Goal: Transaction & Acquisition: Obtain resource

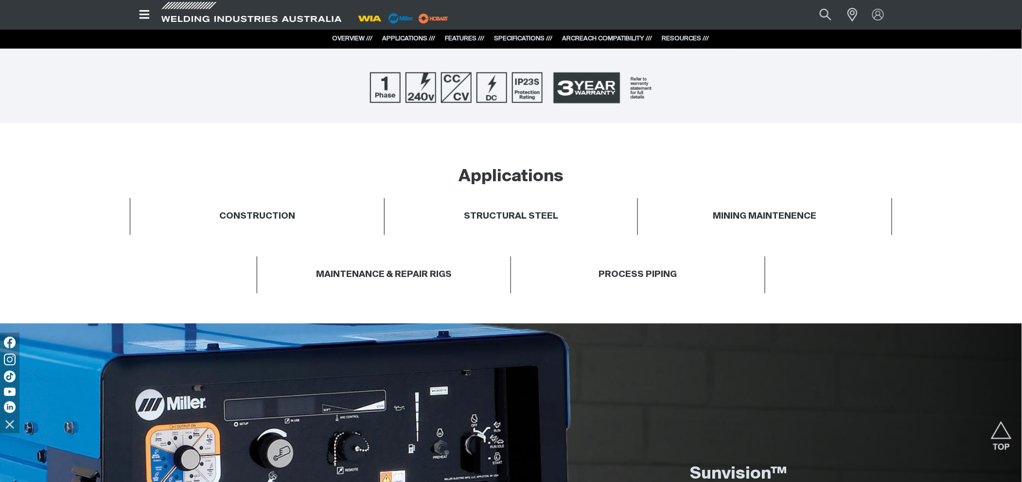
scroll to position [410, 0]
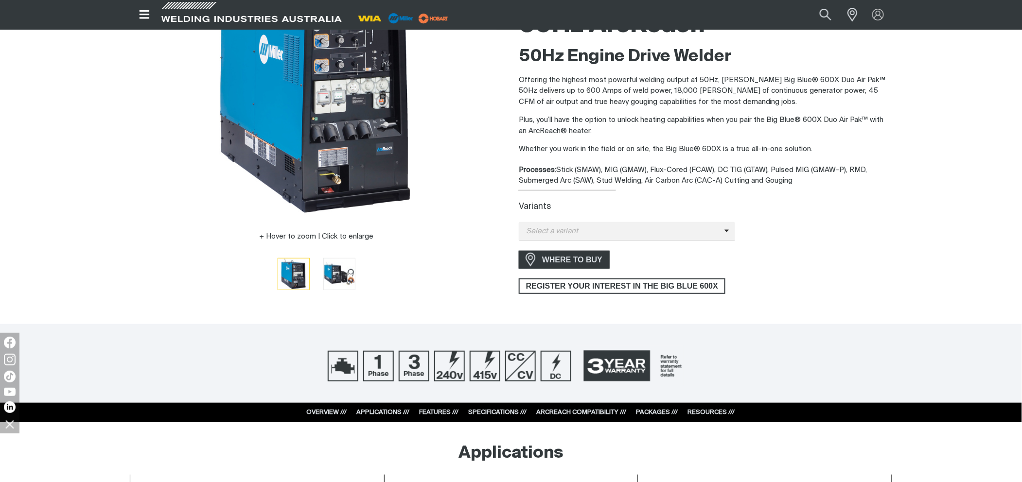
scroll to position [151, 0]
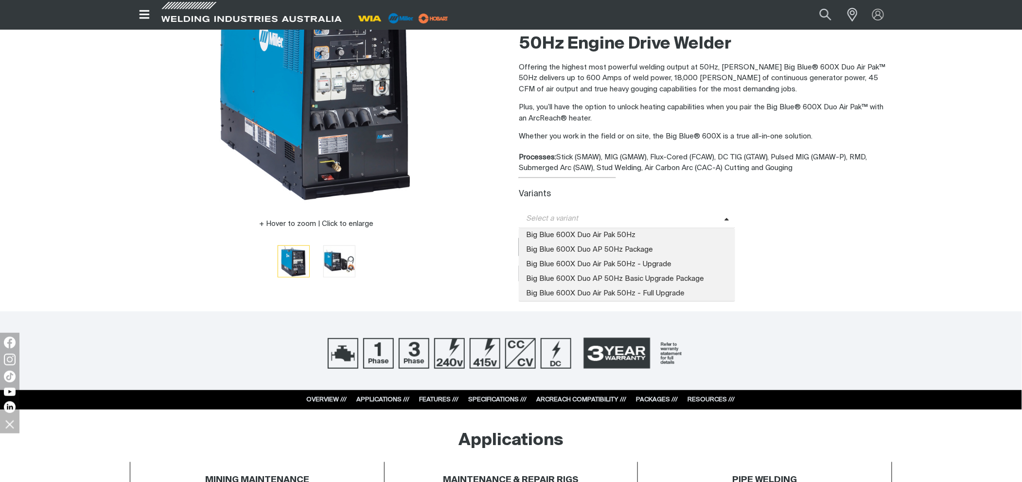
click at [724, 210] on span "Select a variant" at bounding box center [627, 219] width 216 height 19
click at [787, 251] on div "WHERE TO BUY" at bounding box center [705, 247] width 373 height 18
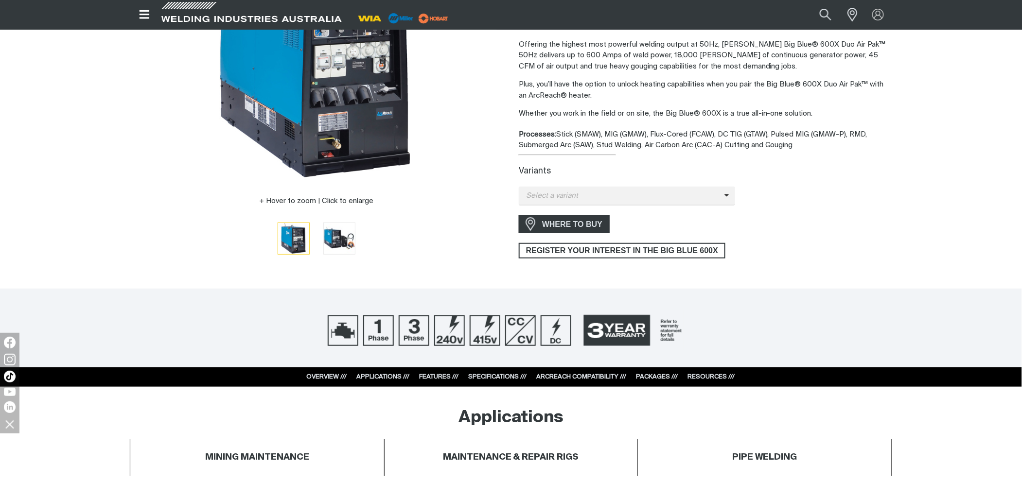
scroll to position [173, 0]
click at [656, 199] on span "Select a variant" at bounding box center [622, 196] width 206 height 11
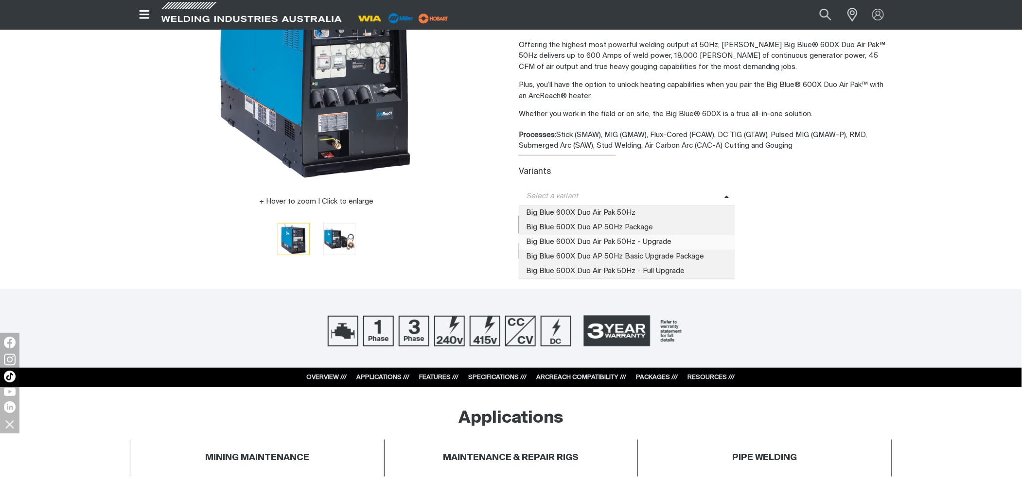
drag, startPoint x: 647, startPoint y: 238, endPoint x: 732, endPoint y: 238, distance: 84.1
click at [648, 238] on span "Big Blue 600X Duo Air Pak 50Hz - Upgrade" at bounding box center [627, 242] width 216 height 15
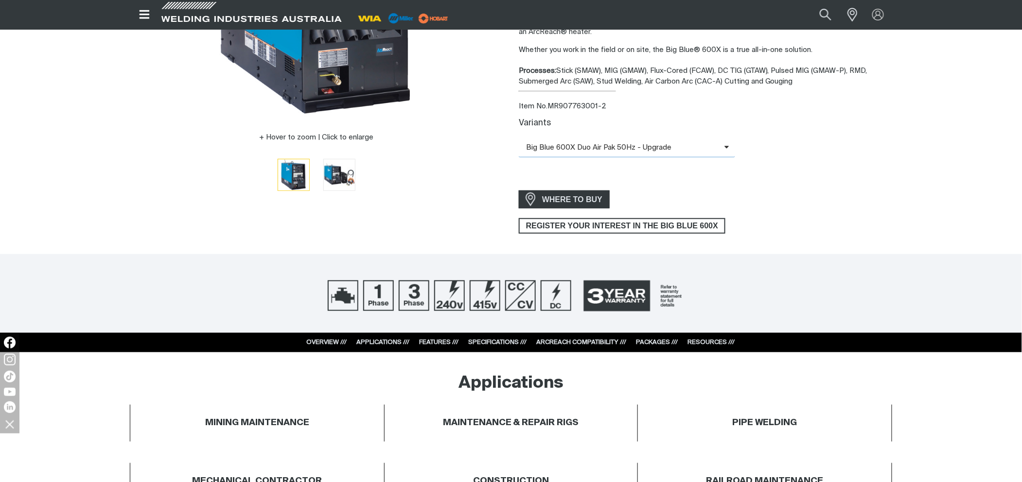
scroll to position [238, 0]
click at [693, 150] on span "Big Blue 600X Duo Air Pak 50Hz - Upgrade" at bounding box center [622, 147] width 206 height 11
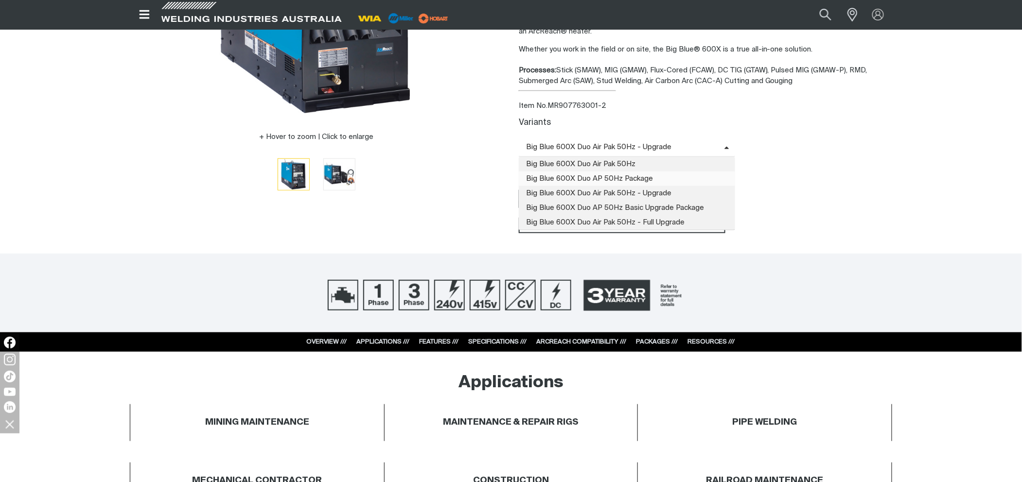
click at [617, 172] on span "Big Blue 600X Duo AP 50Hz Package" at bounding box center [627, 179] width 216 height 15
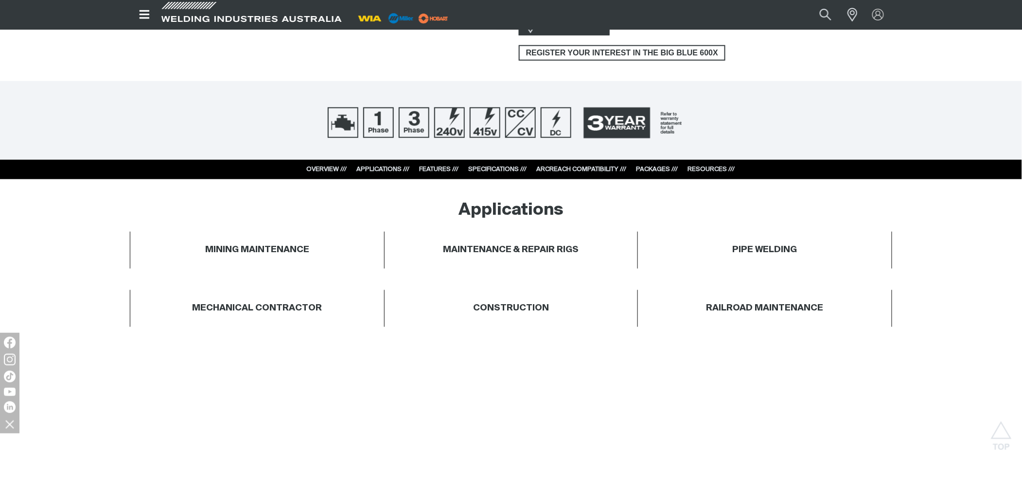
scroll to position [410, 0]
click at [483, 166] on link "SPECIFICATIONS ///" at bounding box center [498, 169] width 58 height 6
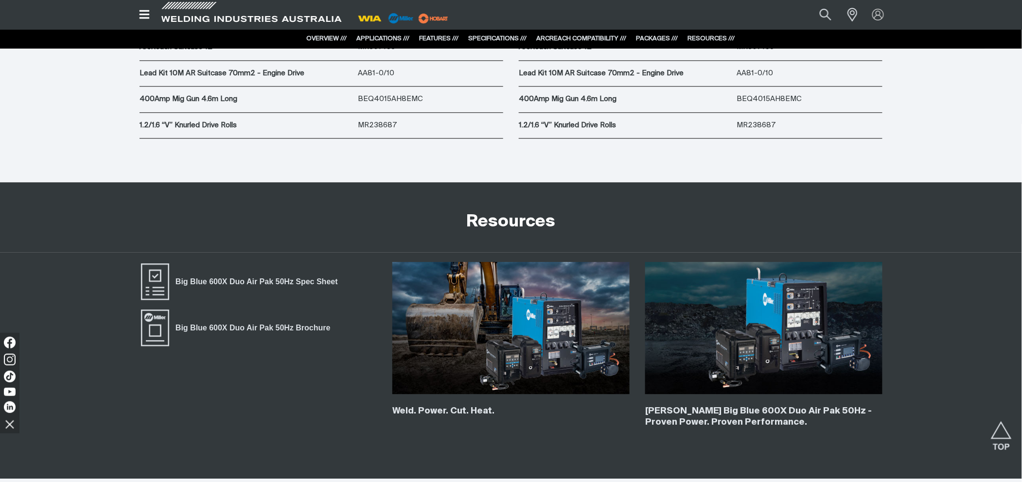
scroll to position [5559, 0]
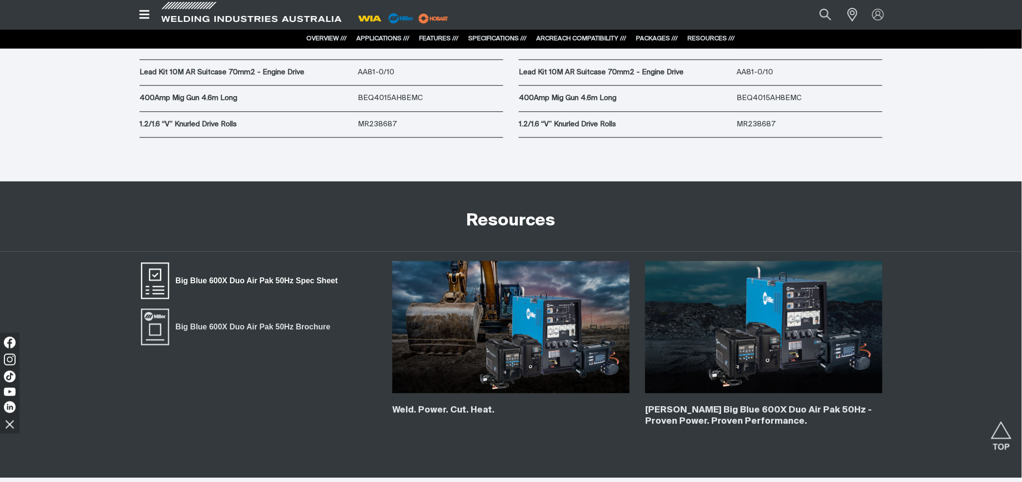
click at [271, 282] on span "Big Blue 600X Duo Air Pak 50Hz Spec Sheet" at bounding box center [256, 281] width 175 height 13
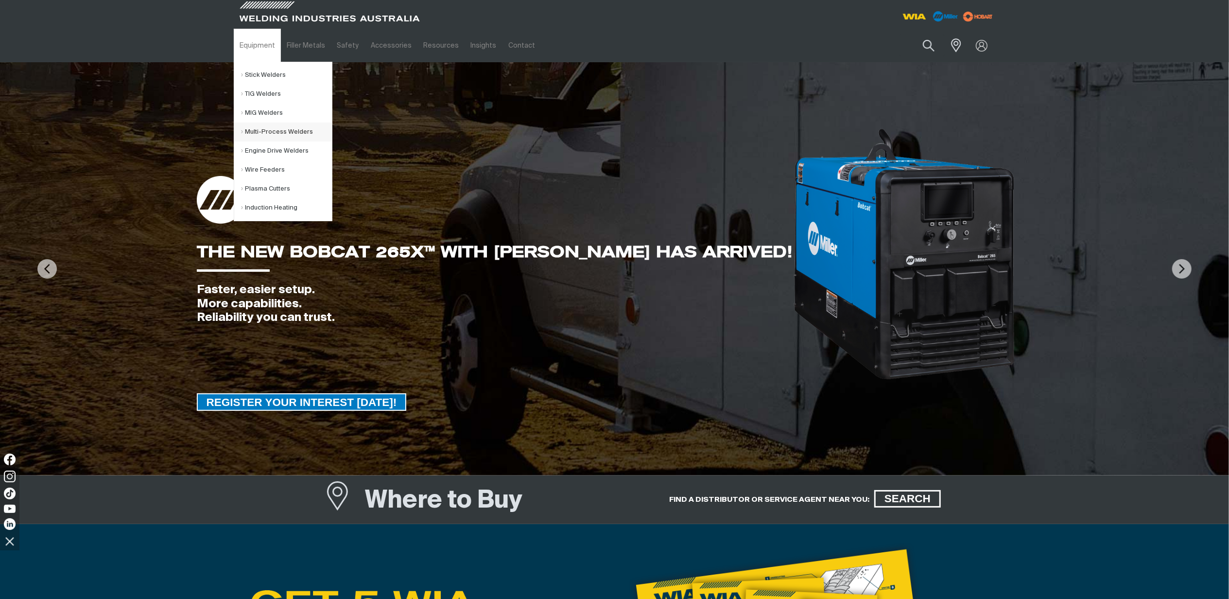
click at [281, 131] on link "Multi-Process Welders" at bounding box center [287, 131] width 90 height 19
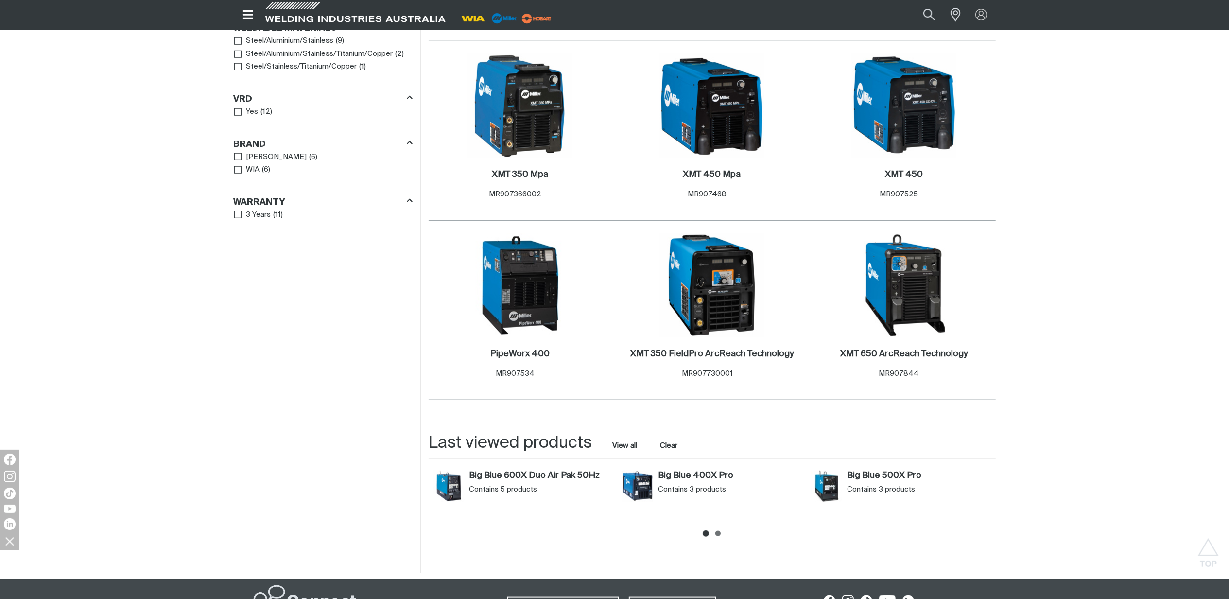
scroll to position [842, 0]
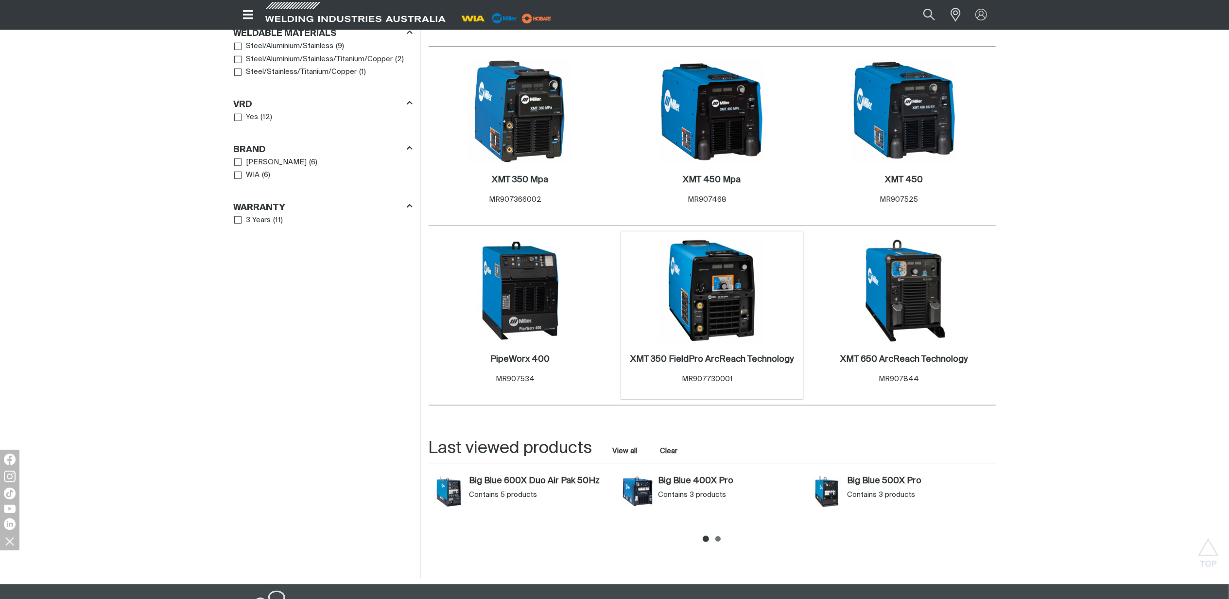
click at [737, 307] on img at bounding box center [712, 291] width 104 height 104
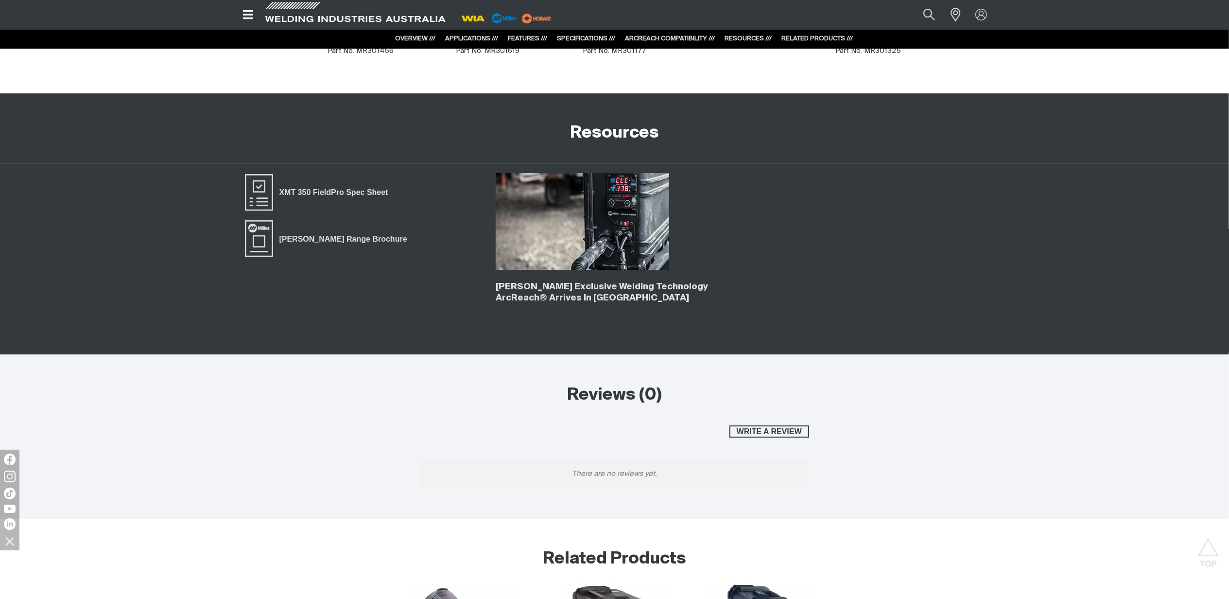
scroll to position [3094, 0]
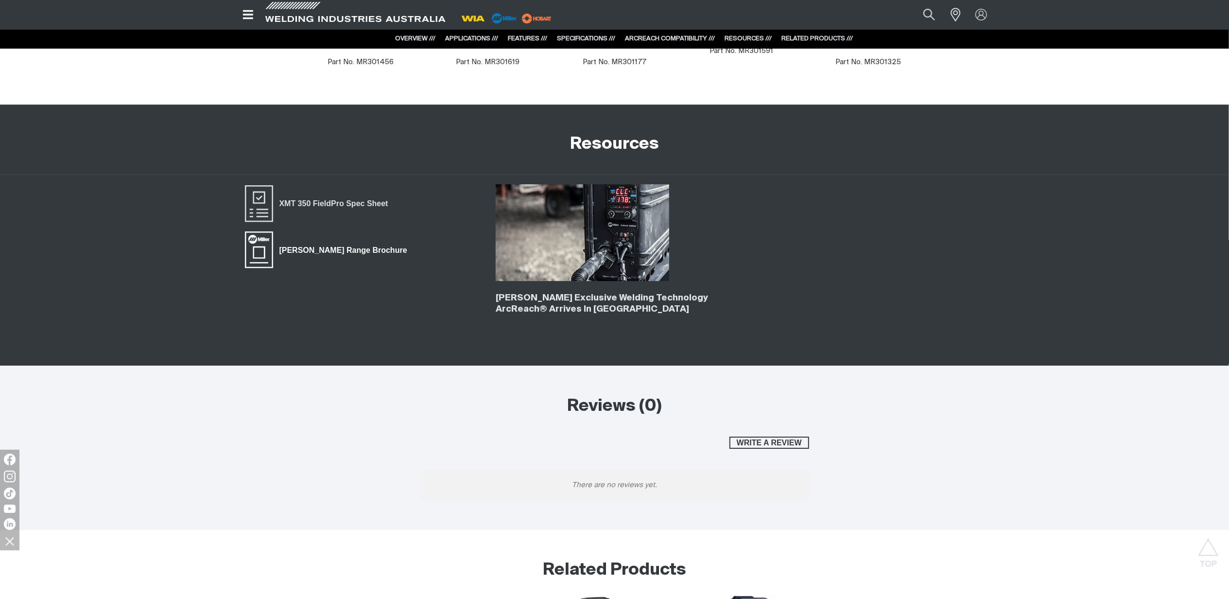
click at [312, 253] on span "Miller Range Brochure" at bounding box center [343, 250] width 140 height 13
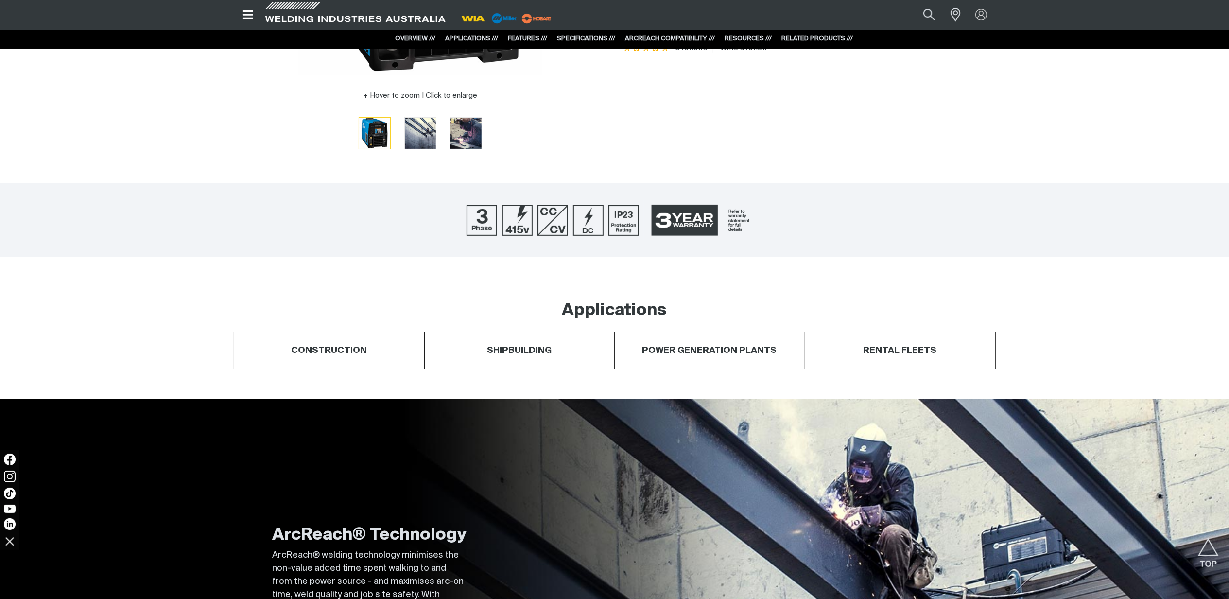
scroll to position [0, 0]
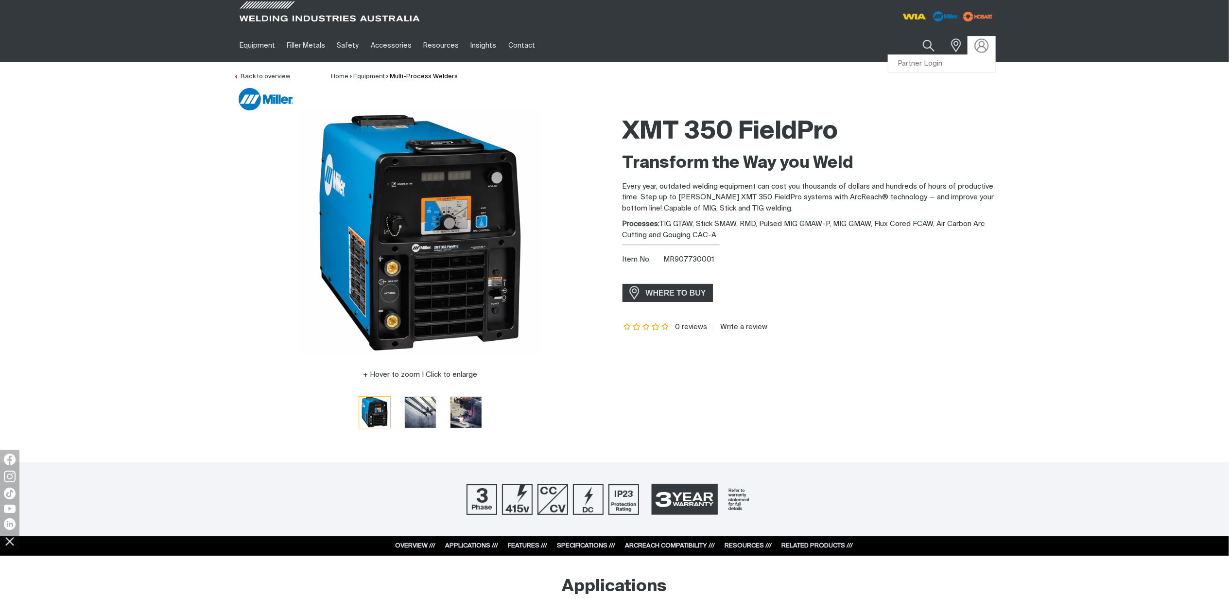
click at [982, 45] on img at bounding box center [982, 45] width 14 height 14
click at [936, 66] on link "Partner Login" at bounding box center [942, 64] width 107 height 18
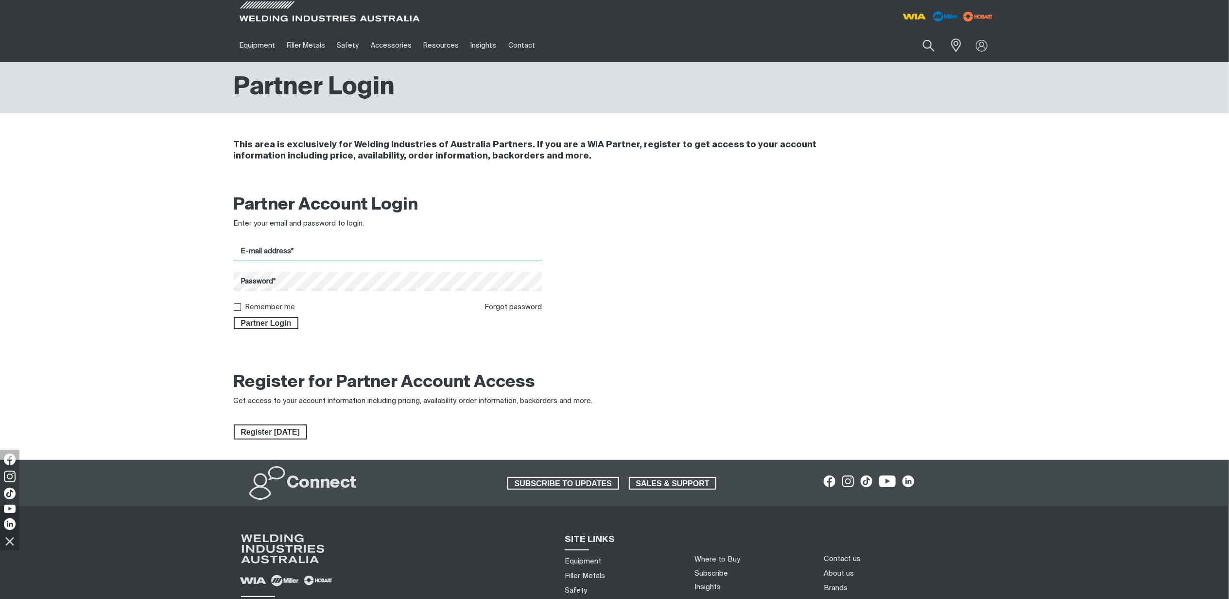
type input "fuhai.liu@welding.com.au"
click at [255, 324] on span "Partner Login" at bounding box center [266, 323] width 63 height 13
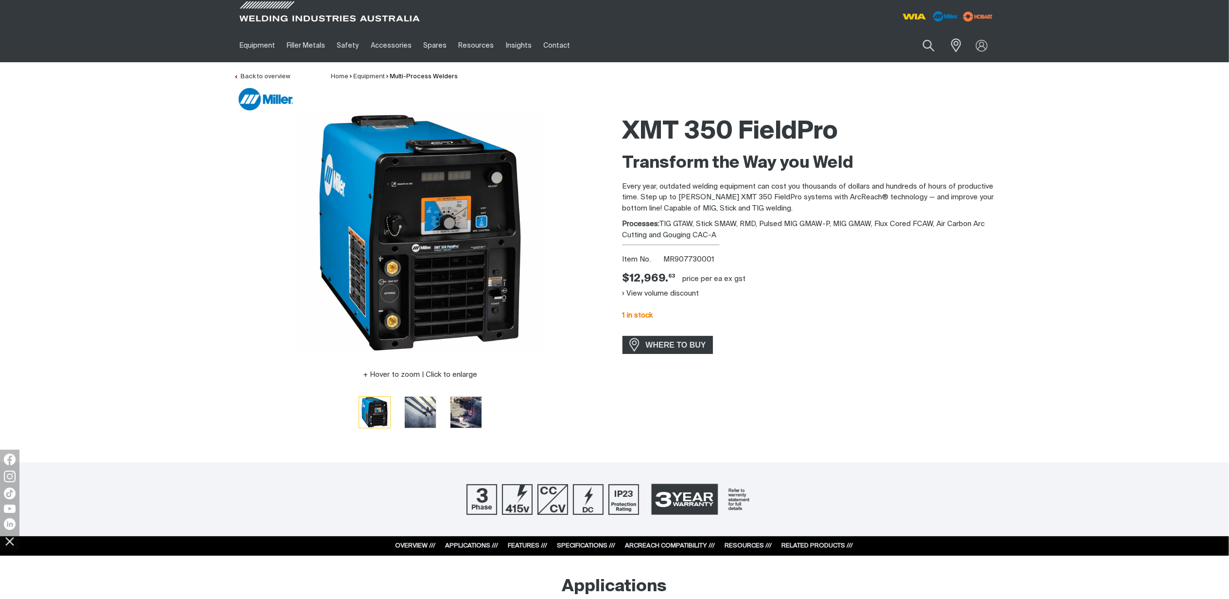
click at [255, 72] on div "Back to overview" at bounding box center [262, 76] width 56 height 11
click at [271, 76] on link "Back to overview" at bounding box center [262, 76] width 56 height 6
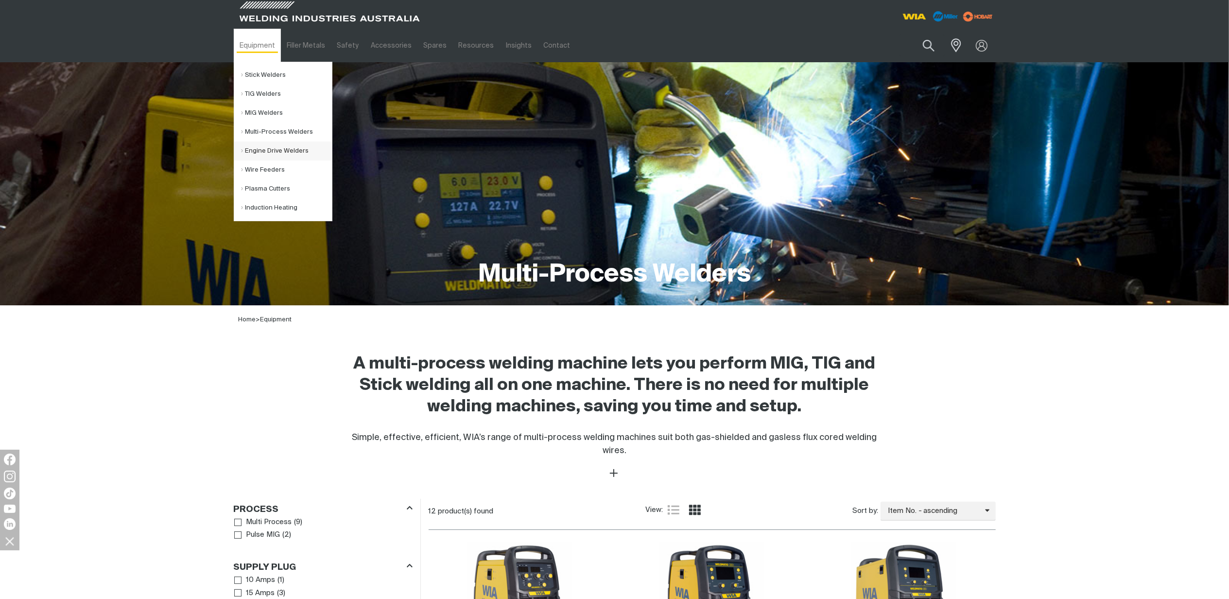
click at [279, 150] on link "Engine Drive Welders" at bounding box center [287, 150] width 90 height 19
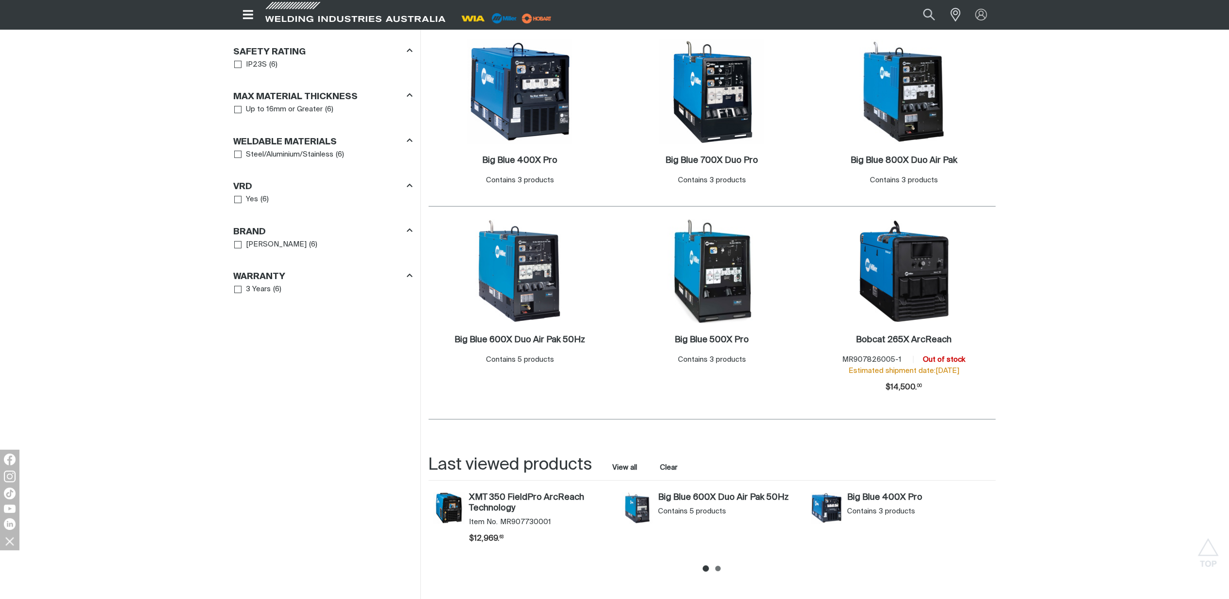
scroll to position [627, 0]
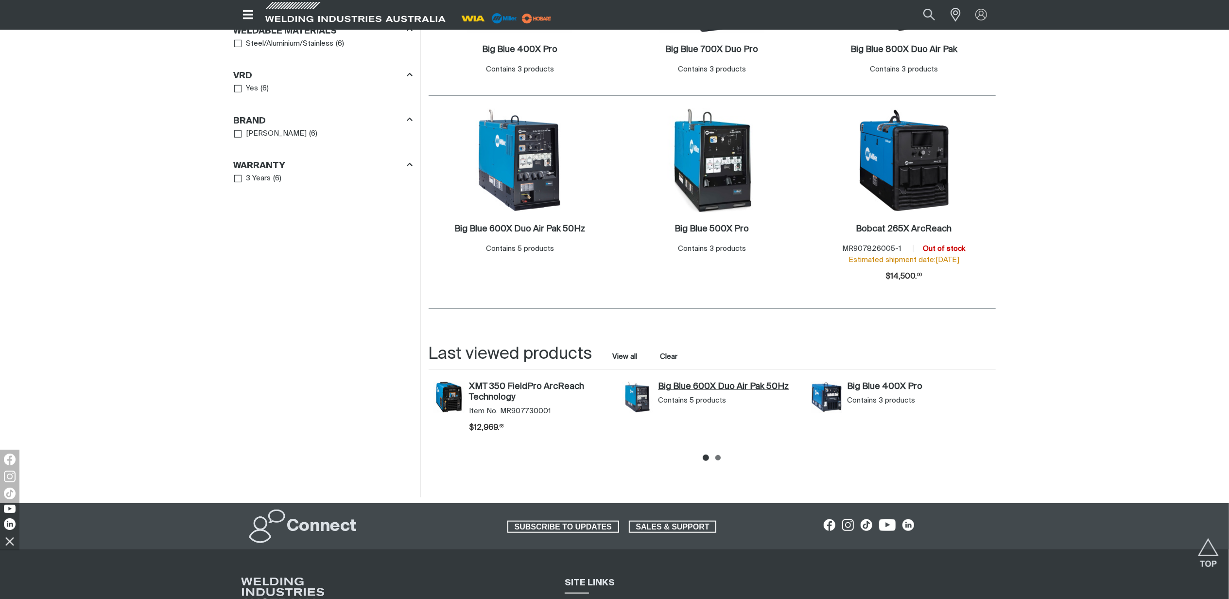
click at [712, 389] on link "Big Blue 600X Duo Air Pak 50Hz" at bounding box center [729, 387] width 143 height 11
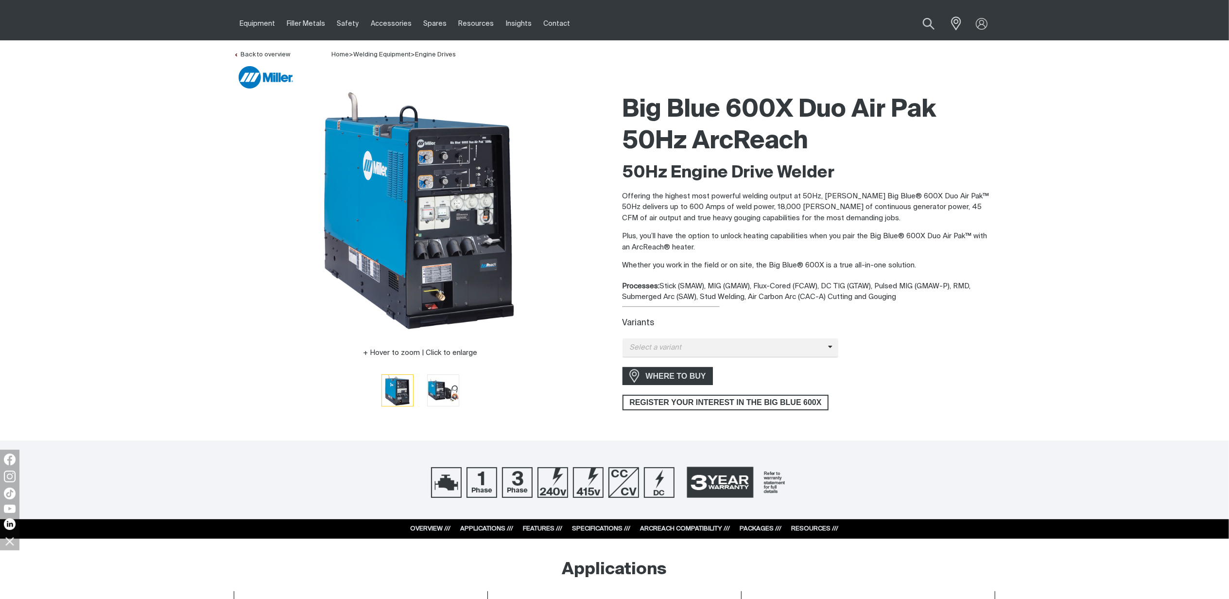
scroll to position [43, 0]
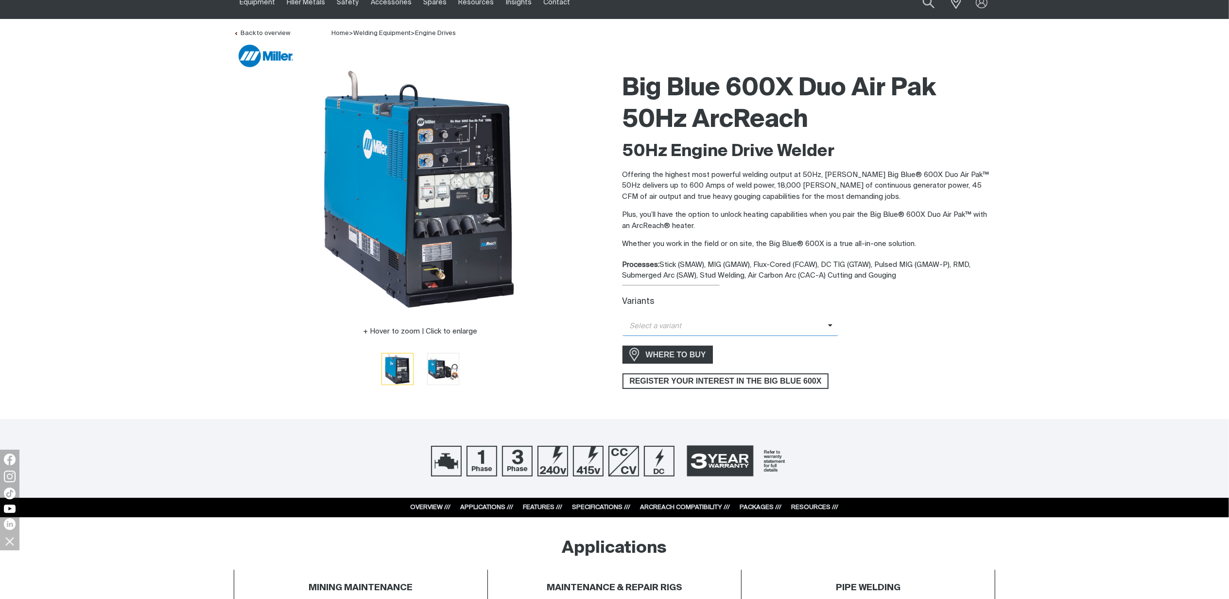
click at [823, 334] on span "Select a variant Big Blue 600X Duo Air Pak 50Hz Big Blue 600X Duo AP 50Hz Packa…" at bounding box center [731, 326] width 216 height 19
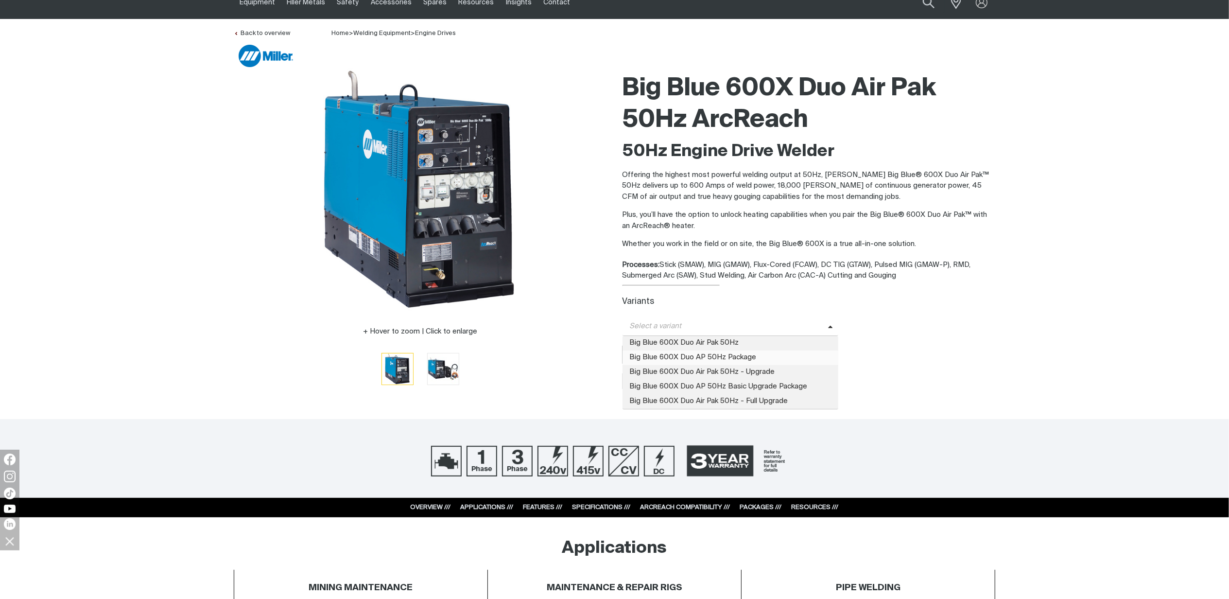
click at [757, 358] on span "Big Blue 600X Duo AP 50Hz Package" at bounding box center [731, 357] width 216 height 15
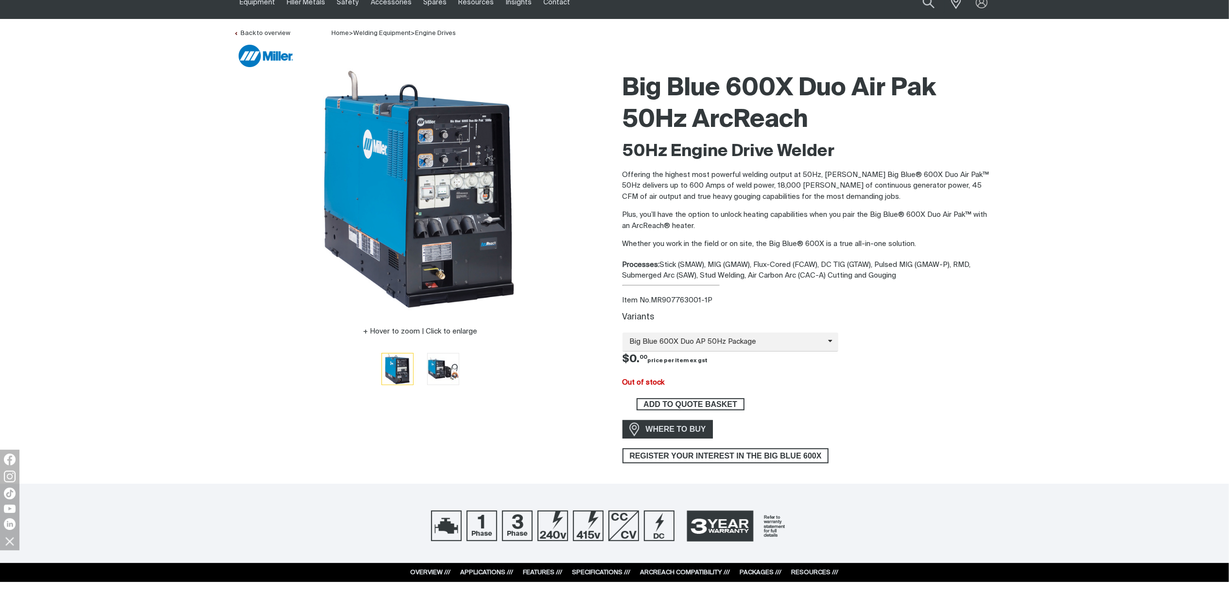
click at [730, 401] on span "ADD TO QUOTE BASKET" at bounding box center [691, 404] width 106 height 13
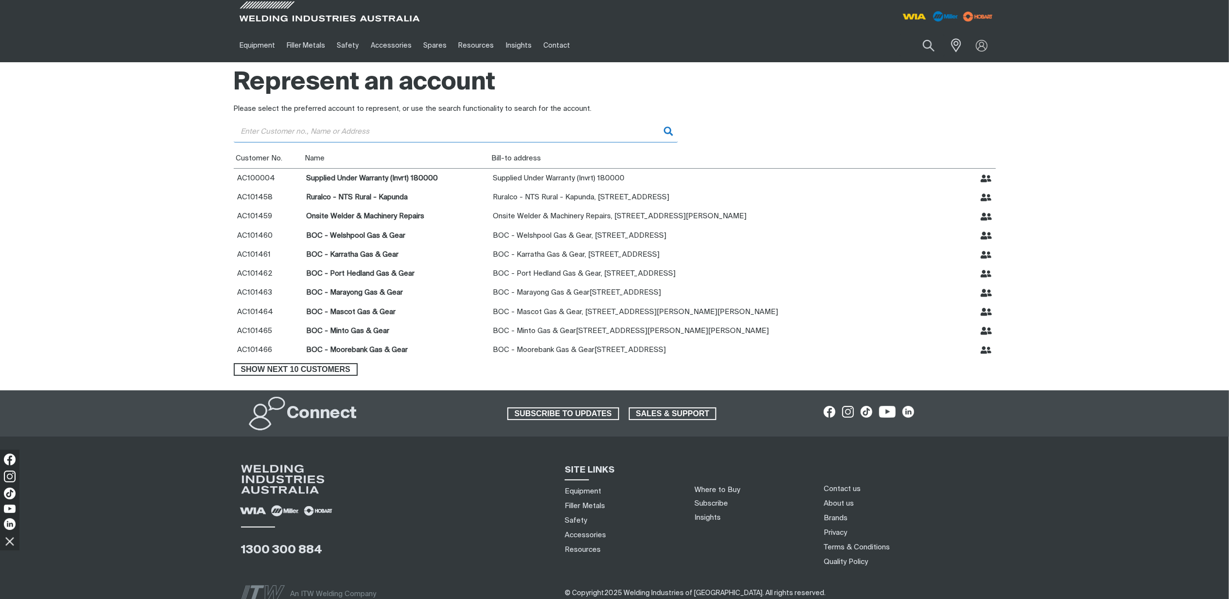
click at [342, 132] on input "Customer" at bounding box center [456, 132] width 445 height 22
click at [419, 273] on td "BOC - Port Hedland Gas & Gear" at bounding box center [395, 273] width 187 height 19
click at [443, 252] on td "BOC - Karratha Gas & Gear" at bounding box center [395, 254] width 187 height 19
click at [249, 252] on td "AC101461" at bounding box center [268, 254] width 69 height 19
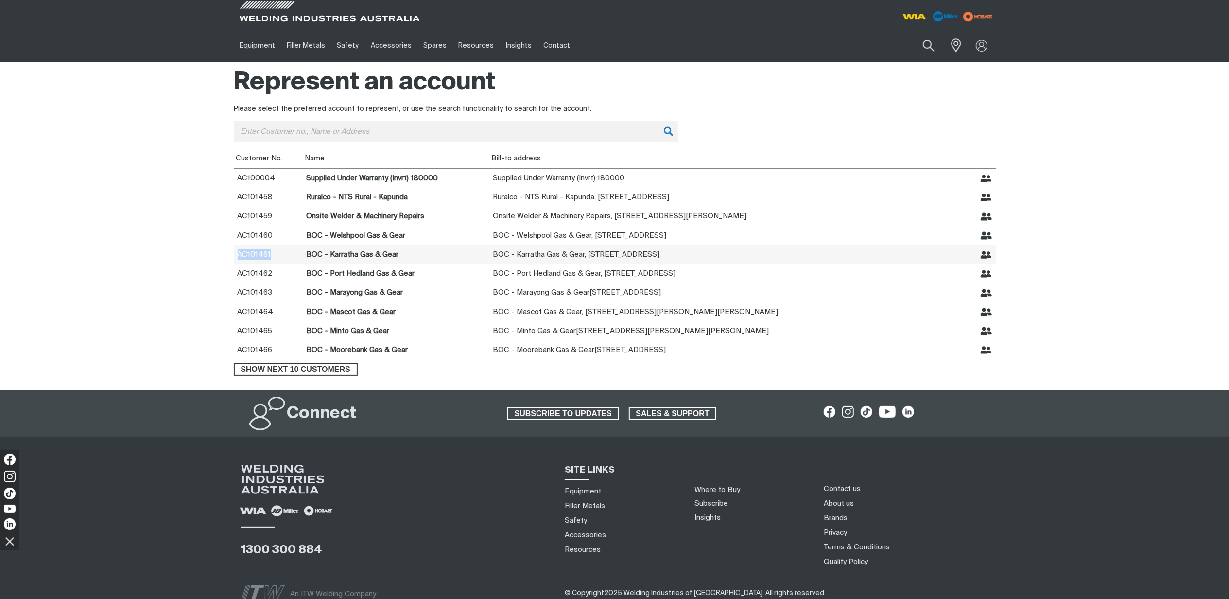
drag, startPoint x: 249, startPoint y: 252, endPoint x: 279, endPoint y: 250, distance: 30.2
click at [269, 251] on td "AC101461" at bounding box center [268, 254] width 69 height 19
click at [603, 253] on td "BOC - Karratha Gas & Gear , 987 Croydon Road, Karratha, WA, 6714" at bounding box center [685, 254] width 392 height 19
drag, startPoint x: 603, startPoint y: 253, endPoint x: 837, endPoint y: 236, distance: 233.9
click at [603, 252] on td "BOC - Karratha Gas & Gear , 987 Croydon Road, Karratha, WA, 6714" at bounding box center [685, 254] width 392 height 19
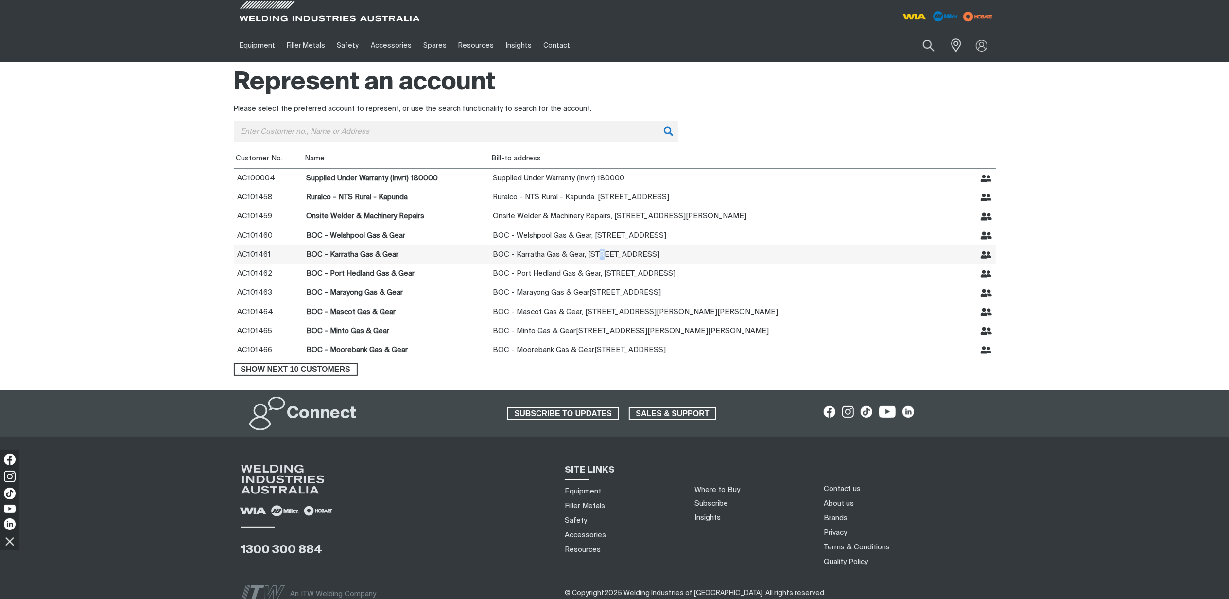
click at [988, 256] on icon "Represent BOC - Karratha Gas & Gear" at bounding box center [986, 255] width 11 height 8
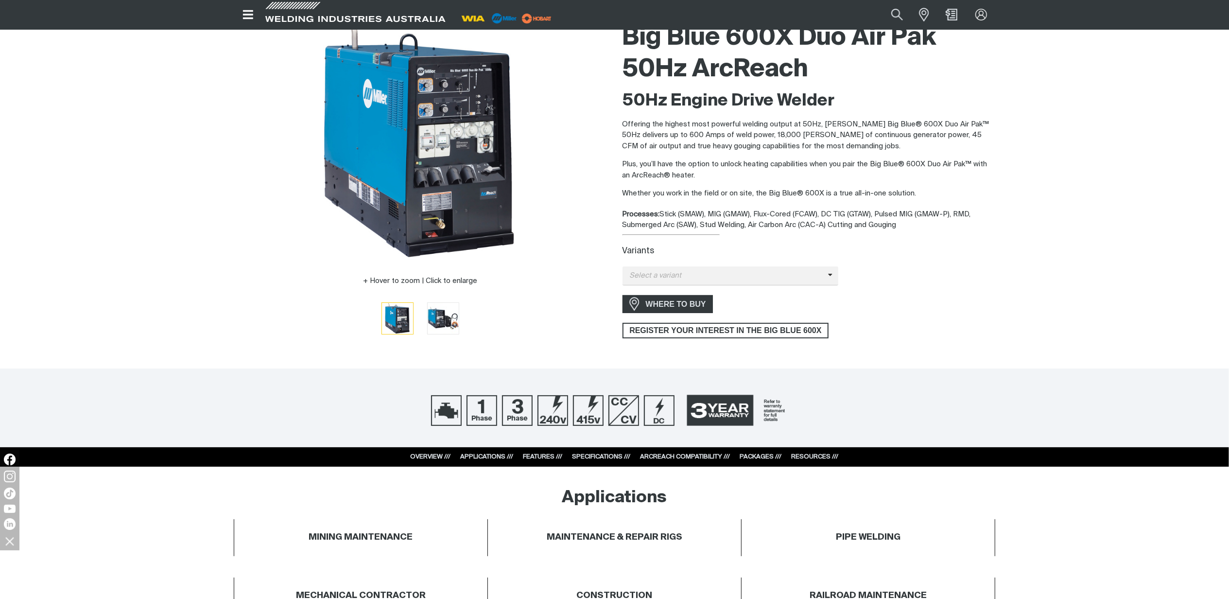
scroll to position [87, 0]
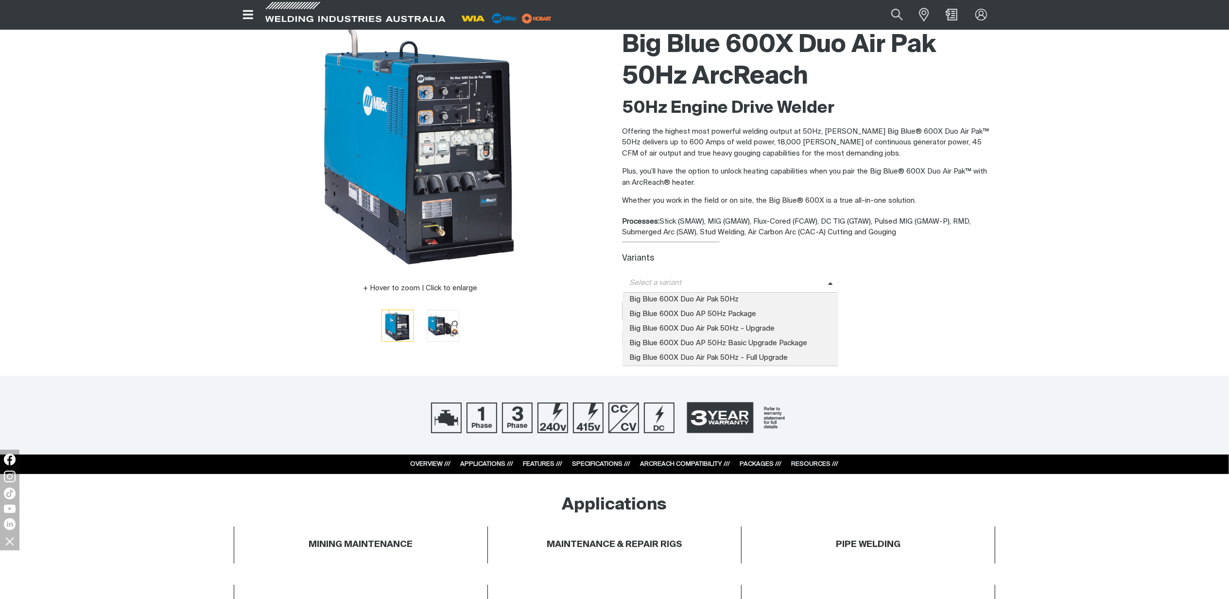
click at [825, 288] on span "Select a variant" at bounding box center [726, 283] width 206 height 11
click at [788, 313] on span "Big Blue 600X Duo AP 50Hz Package" at bounding box center [731, 314] width 216 height 15
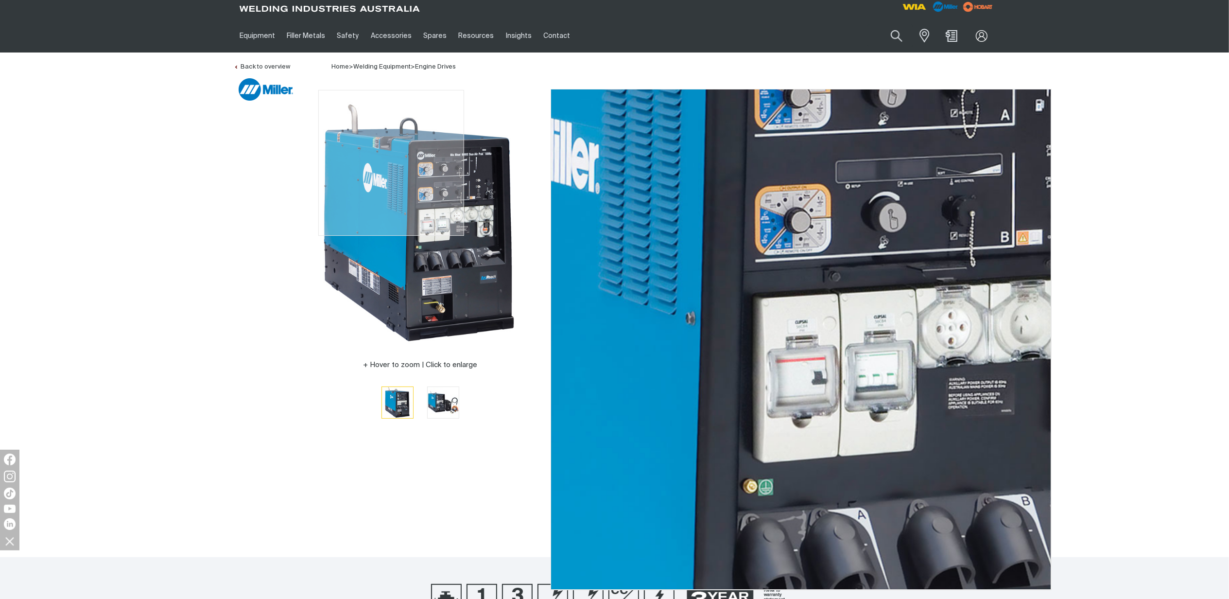
scroll to position [0, 0]
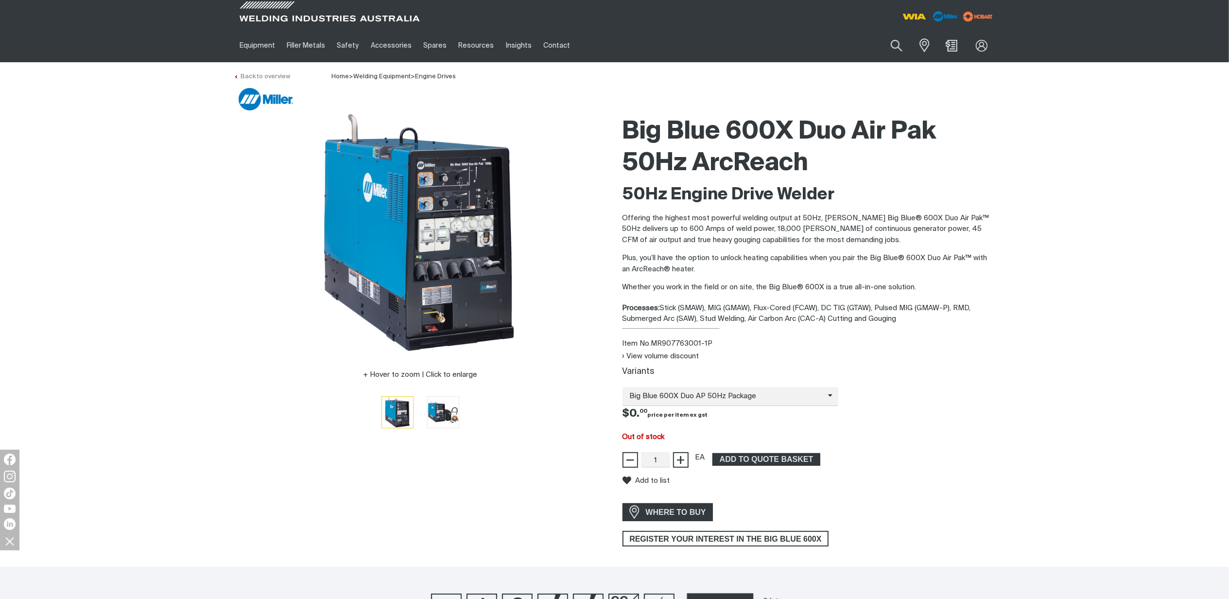
click at [271, 75] on link "Back to overview" at bounding box center [262, 76] width 56 height 6
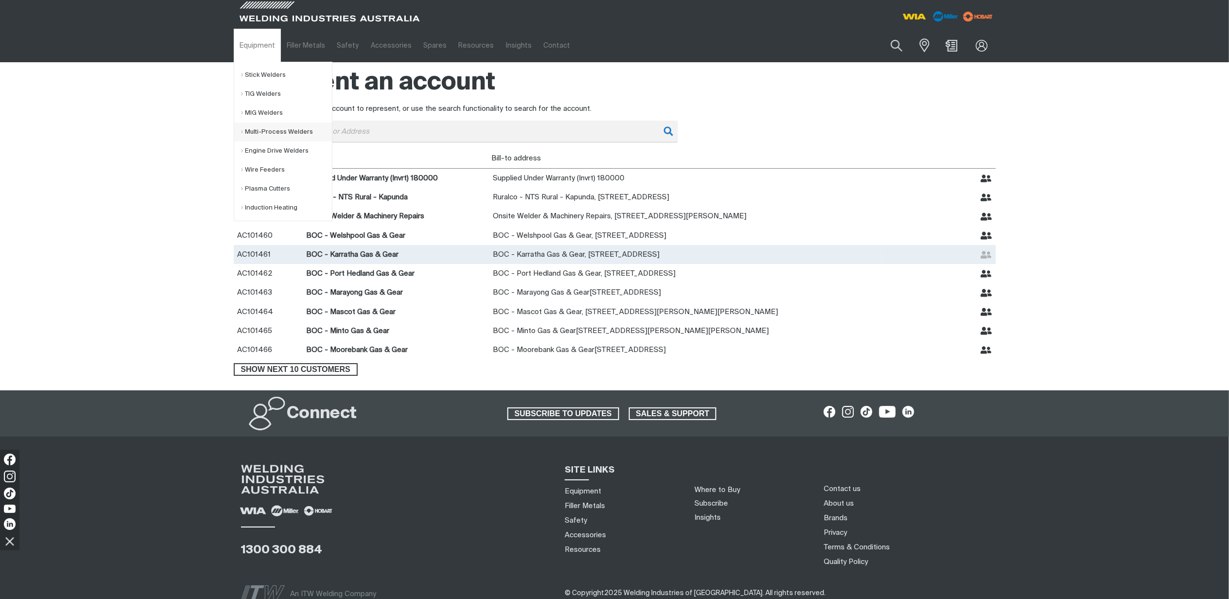
click at [279, 131] on link "Multi-Process Welders" at bounding box center [287, 131] width 90 height 19
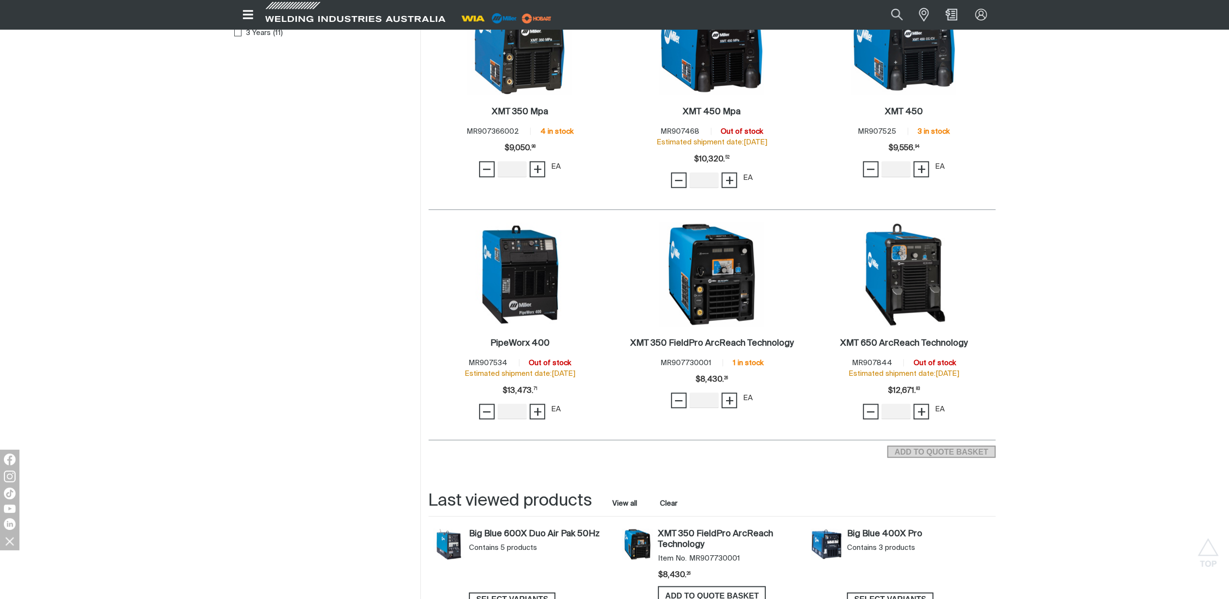
scroll to position [1015, 0]
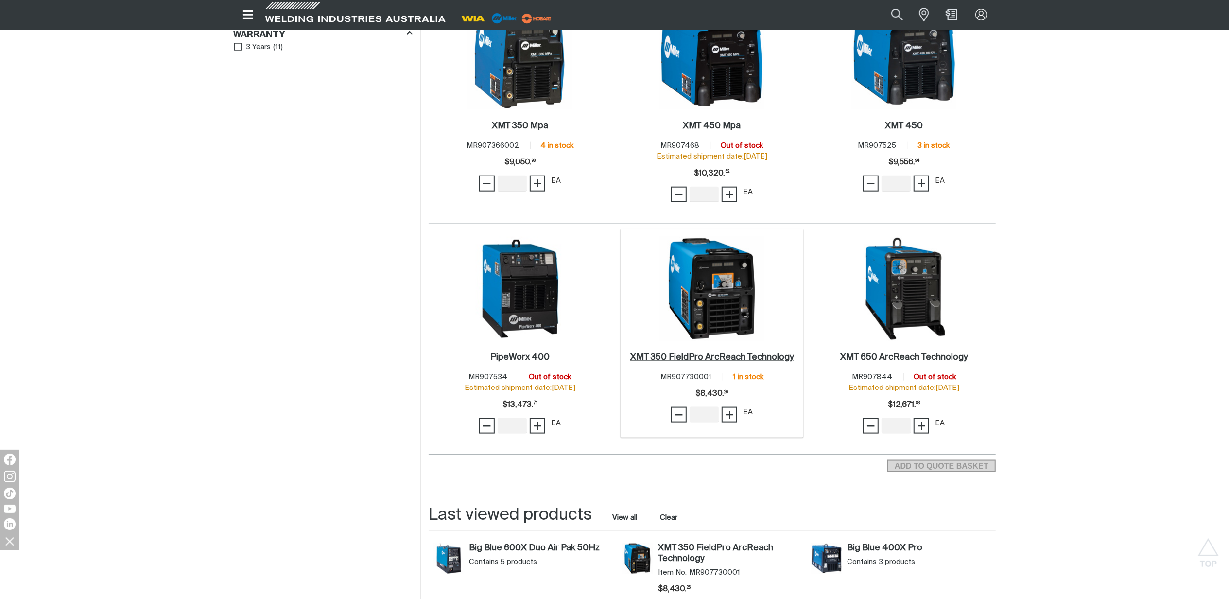
click at [710, 352] on link "XMT 350 FieldPro ArcReach Technology ." at bounding box center [711, 357] width 163 height 11
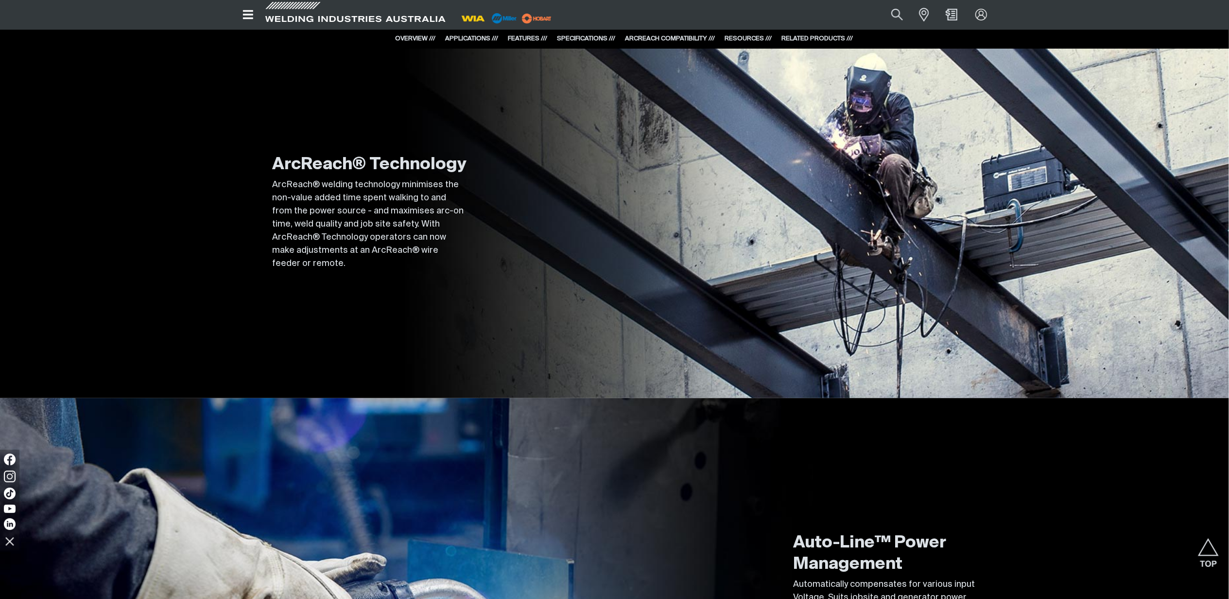
scroll to position [648, 0]
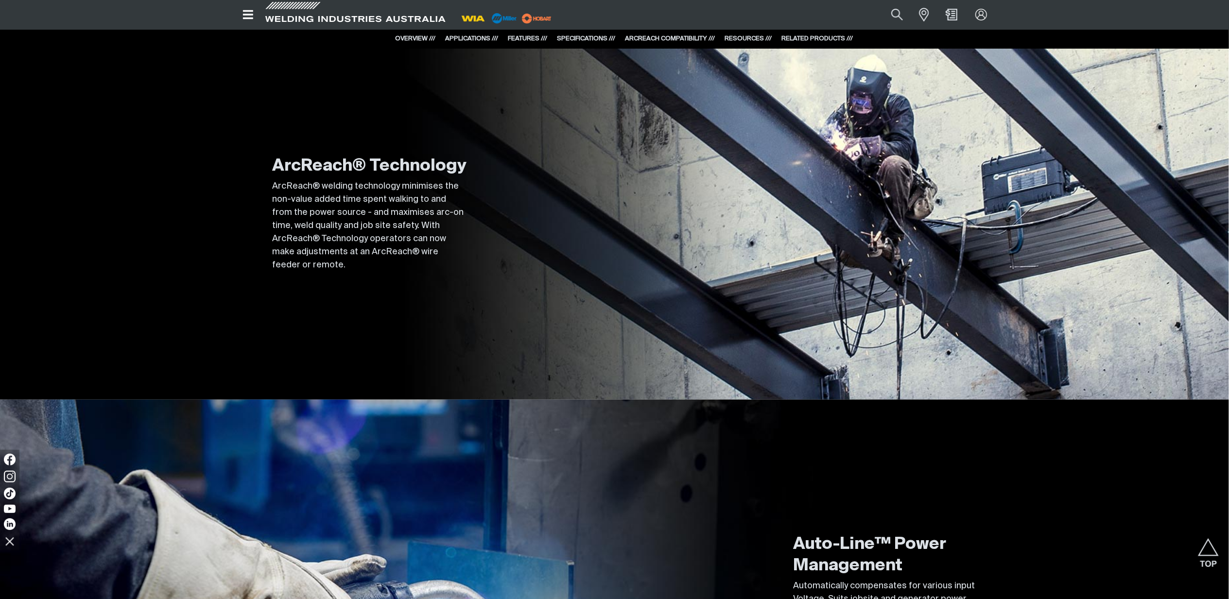
drag, startPoint x: 864, startPoint y: 166, endPoint x: 870, endPoint y: 166, distance: 5.3
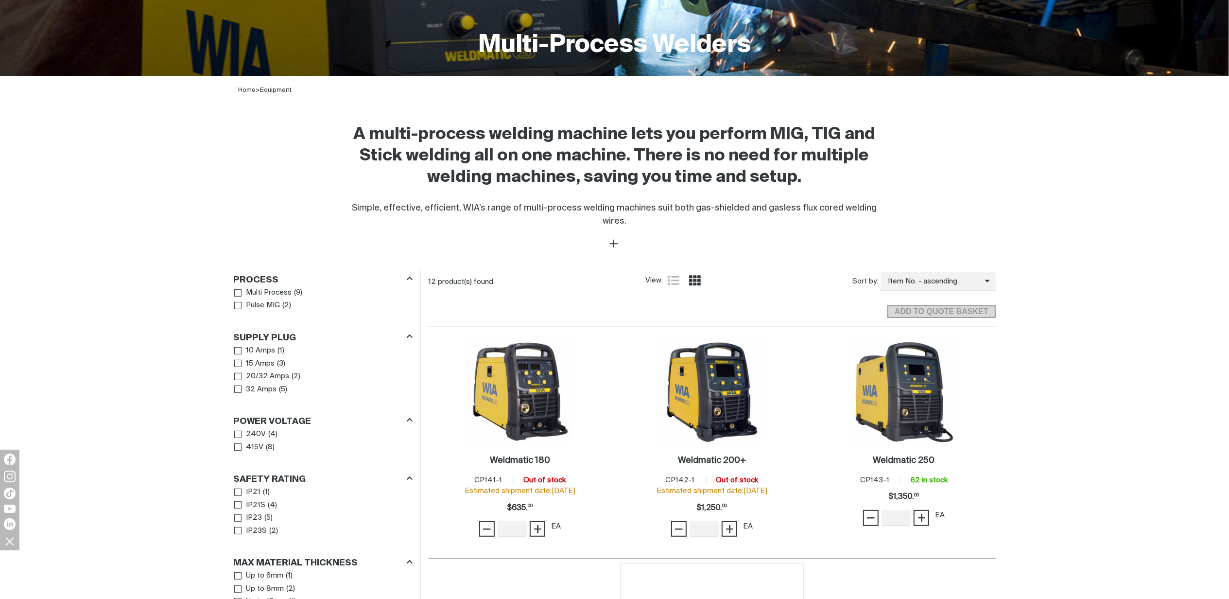
scroll to position [563, 0]
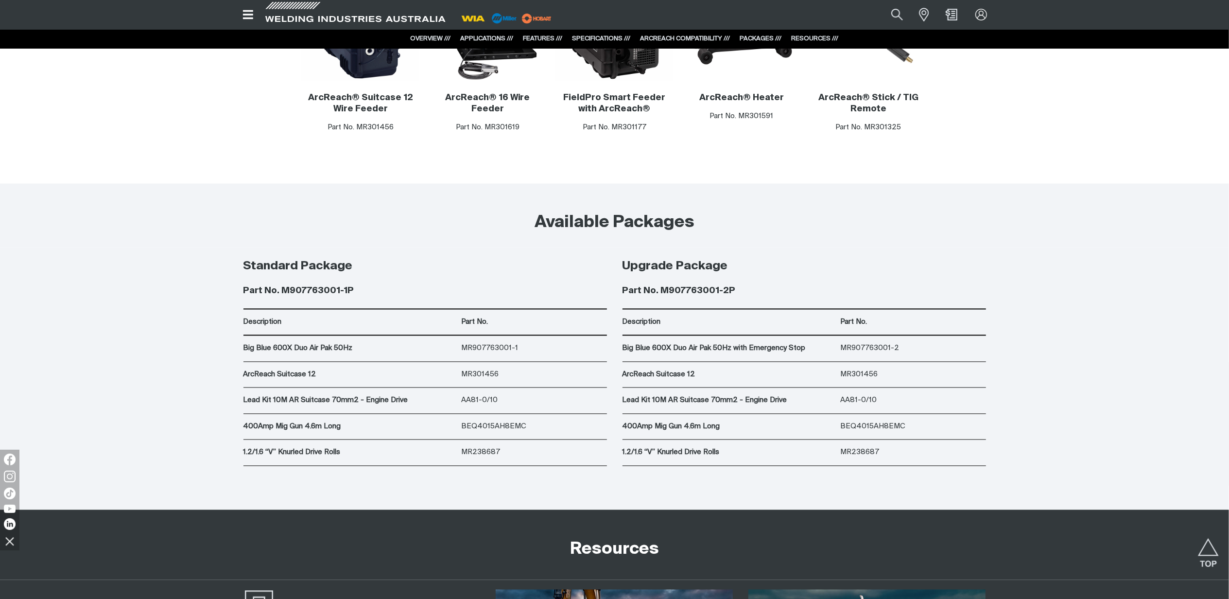
scroll to position [5318, 0]
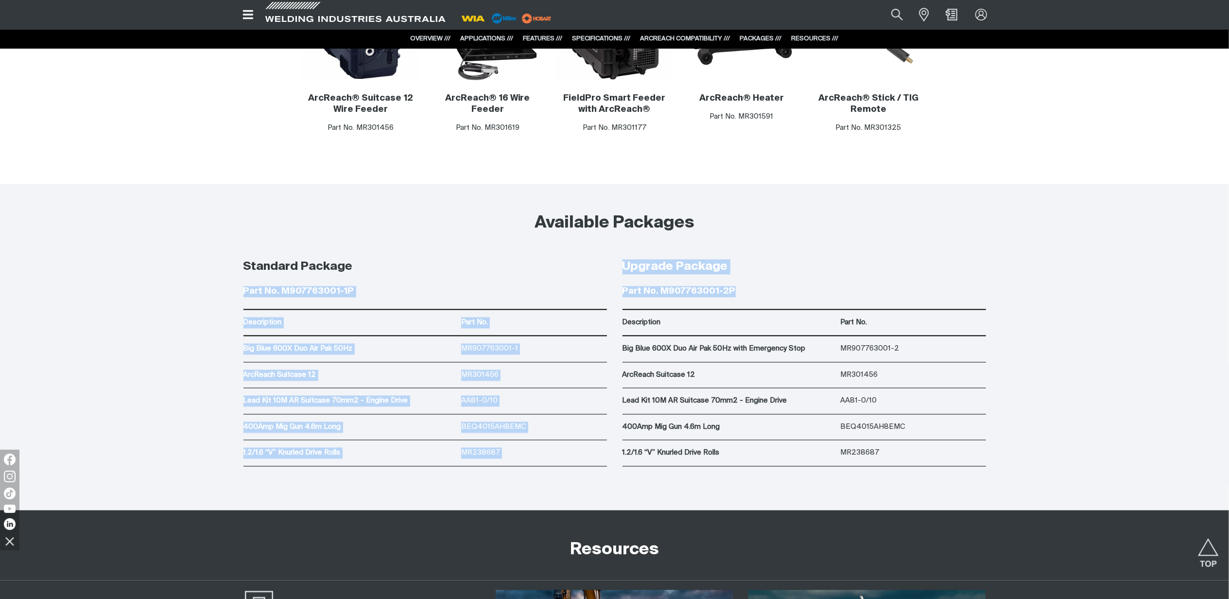
drag, startPoint x: 648, startPoint y: 296, endPoint x: 241, endPoint y: 291, distance: 407.4
click at [241, 291] on div "Standard Package Part No. M907763001-1P Description Part No. Big Blue 600X Duo …" at bounding box center [615, 379] width 778 height 262
drag, startPoint x: 241, startPoint y: 291, endPoint x: 270, endPoint y: 292, distance: 29.2
click at [234, 291] on div "Standard Package Part No. M907763001-1P Description Part No. Big Blue 600X Duo …" at bounding box center [615, 379] width 778 height 262
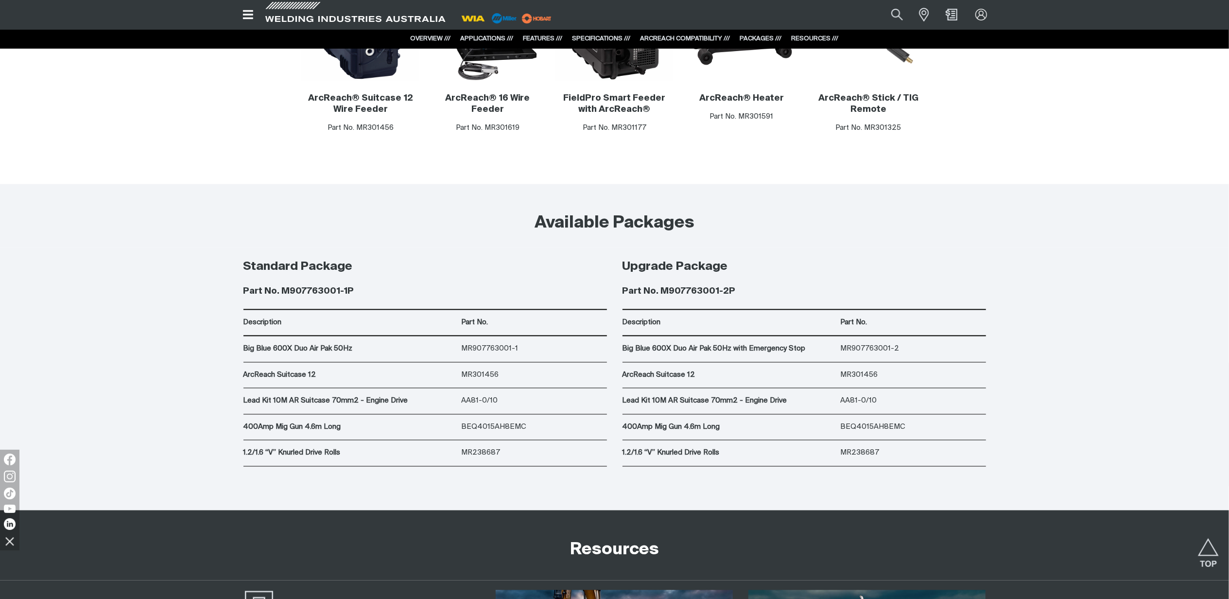
click at [704, 292] on h4 "Part No. M907763001-2P" at bounding box center [805, 291] width 364 height 11
drag, startPoint x: 362, startPoint y: 294, endPoint x: 278, endPoint y: 292, distance: 84.1
click at [278, 292] on h4 "Part No. M907763001-1P" at bounding box center [426, 291] width 364 height 11
copy h4 "M907763001-1P"
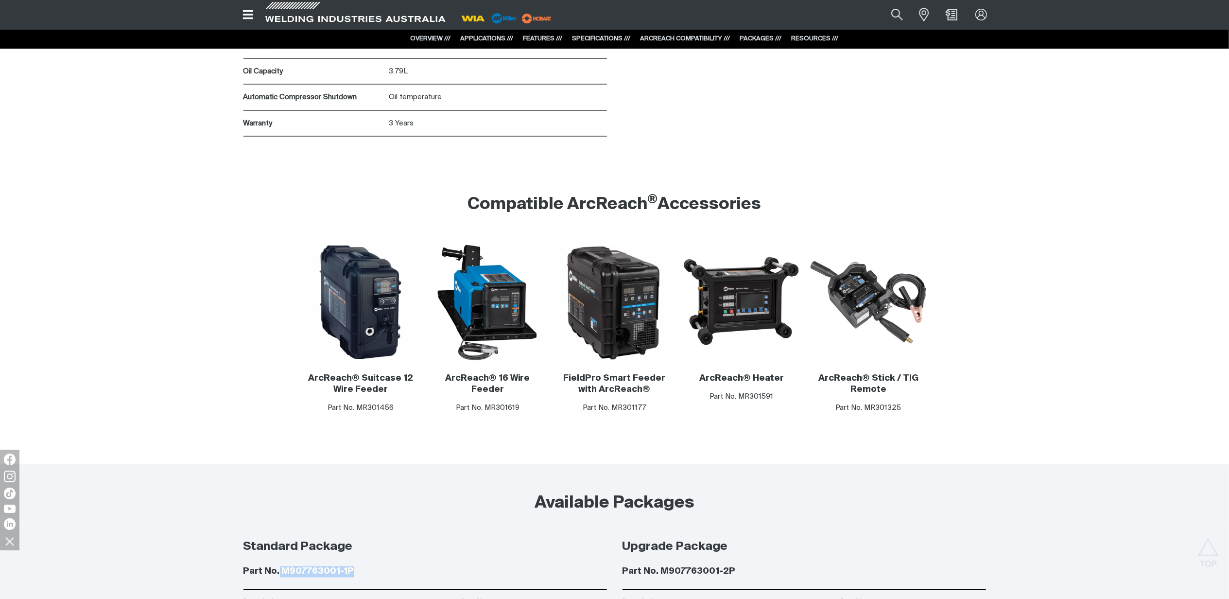
scroll to position [5037, 0]
